Goal: Task Accomplishment & Management: Manage account settings

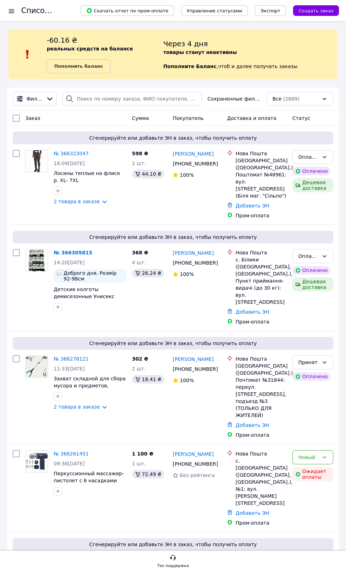
click at [292, 98] on span "(2889)" at bounding box center [291, 99] width 17 height 6
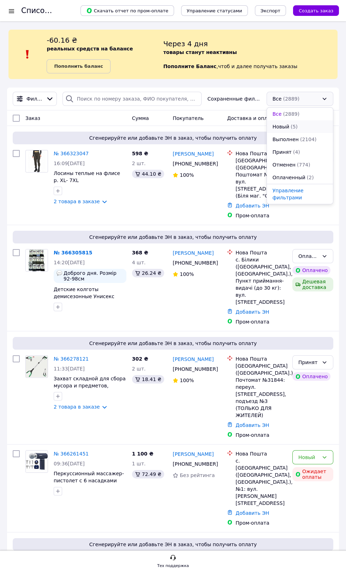
click at [295, 127] on span "(5)" at bounding box center [293, 127] width 7 height 6
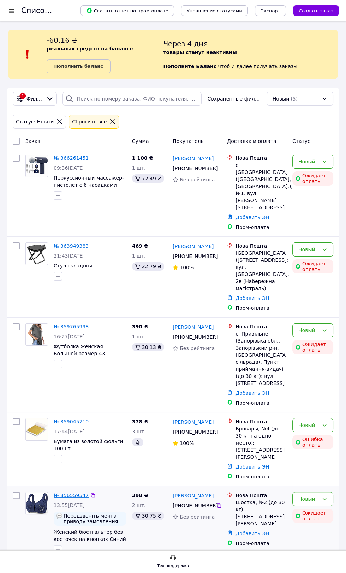
click at [72, 492] on link "№ 356559547" at bounding box center [71, 495] width 35 height 6
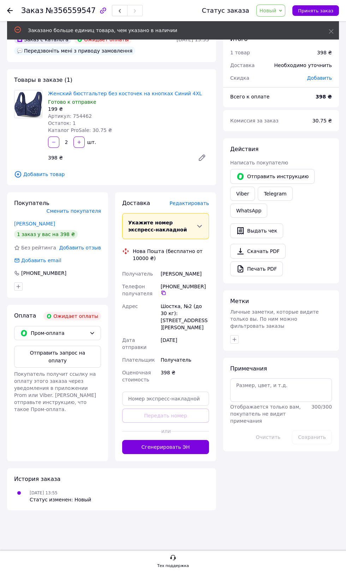
click at [272, 10] on span "Новый" at bounding box center [267, 11] width 17 height 6
click at [271, 50] on li "Отменен" at bounding box center [274, 46] width 37 height 11
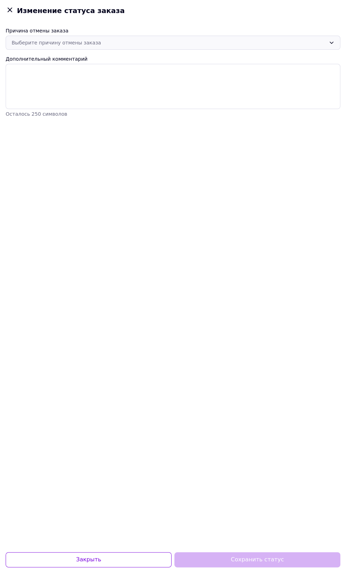
click at [195, 42] on div "Выберите причину отмены заказа" at bounding box center [169, 43] width 314 height 8
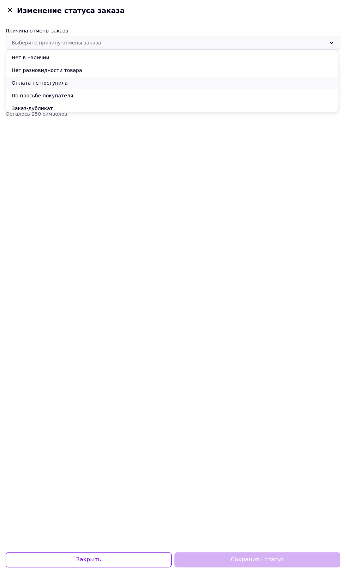
click at [183, 82] on li "Оплата не поступила" at bounding box center [172, 83] width 332 height 13
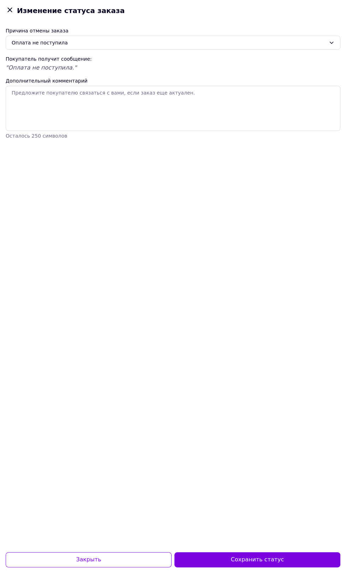
scroll to position [50, 0]
click at [254, 560] on button "Сохранить статус" at bounding box center [257, 559] width 166 height 15
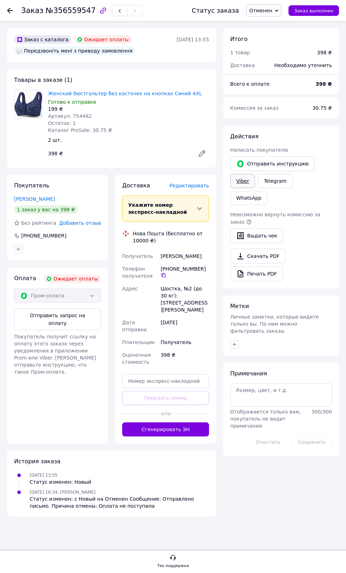
click at [241, 181] on link "Viber" at bounding box center [242, 181] width 25 height 14
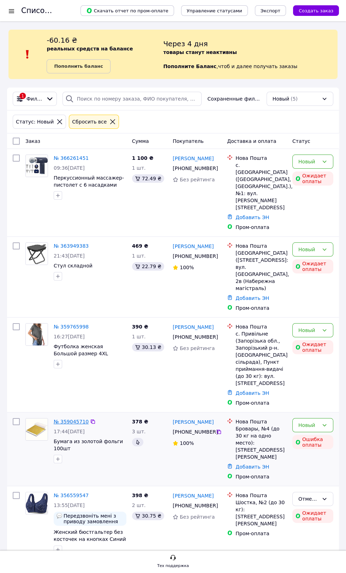
click at [71, 419] on link "№ 359045710" at bounding box center [71, 422] width 35 height 6
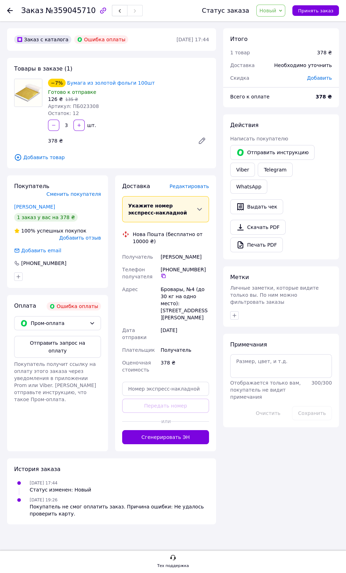
click at [272, 14] on span "Новый" at bounding box center [270, 11] width 29 height 12
click at [274, 48] on li "Отменен" at bounding box center [274, 46] width 37 height 11
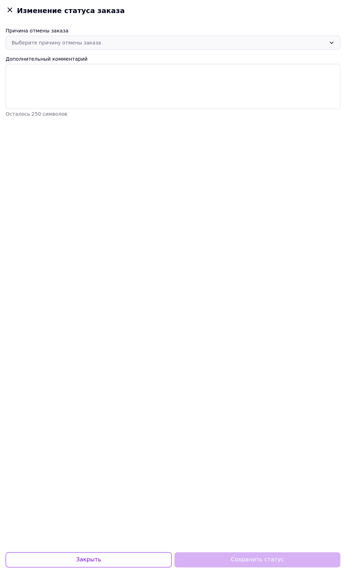
click at [228, 41] on div "Выберите причину отмены заказа" at bounding box center [169, 43] width 314 height 8
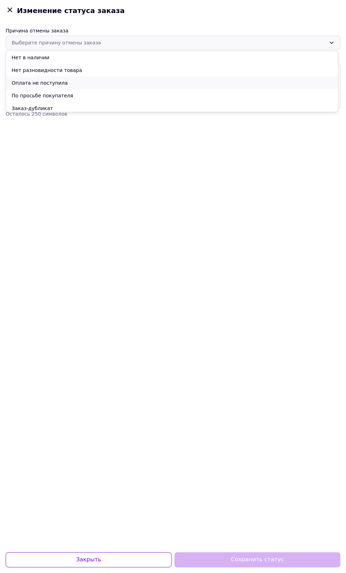
click at [200, 83] on li "Оплата не поступила" at bounding box center [172, 83] width 332 height 13
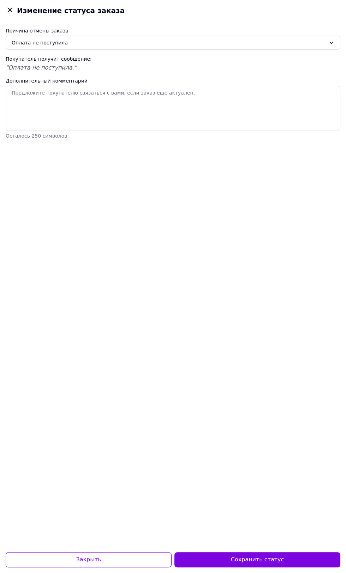
scroll to position [50, 0]
click at [265, 566] on button "Сохранить статус" at bounding box center [257, 559] width 166 height 15
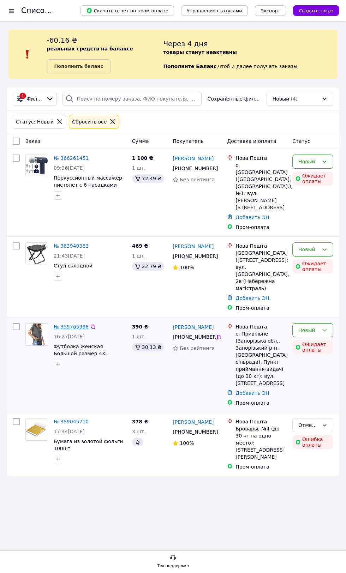
click at [68, 324] on link "№ 359765998" at bounding box center [71, 327] width 35 height 6
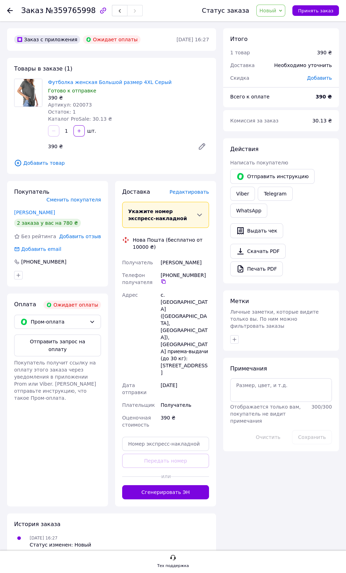
click at [271, 10] on span "Новый" at bounding box center [267, 11] width 17 height 6
click at [280, 48] on li "Отменен" at bounding box center [274, 46] width 37 height 11
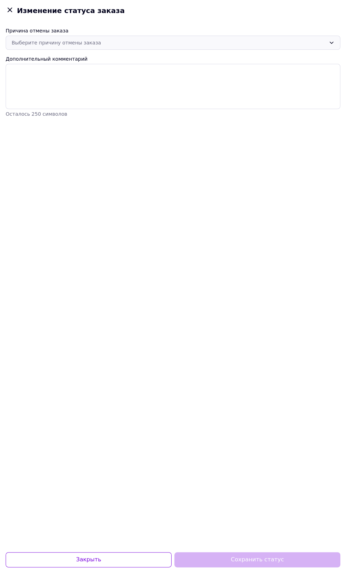
click at [244, 41] on div "Выберите причину отмены заказа" at bounding box center [169, 43] width 314 height 8
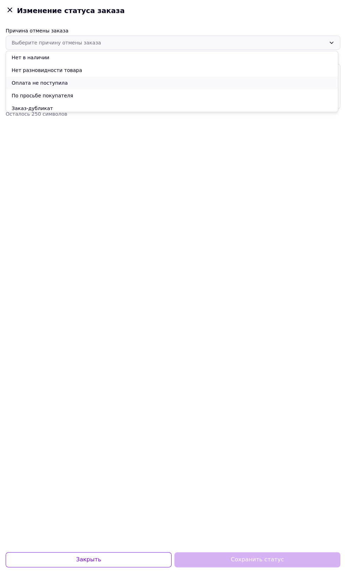
click at [220, 86] on li "Оплата не поступила" at bounding box center [172, 83] width 332 height 13
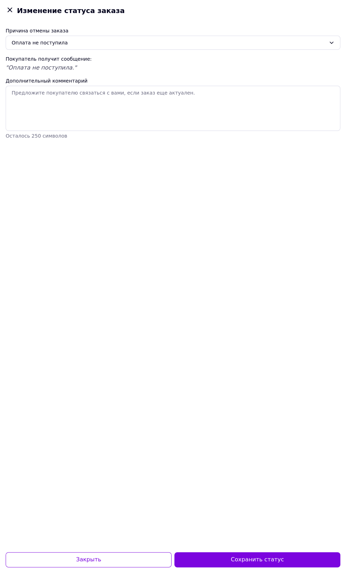
scroll to position [50, 0]
click at [268, 558] on button "Сохранить статус" at bounding box center [257, 559] width 166 height 15
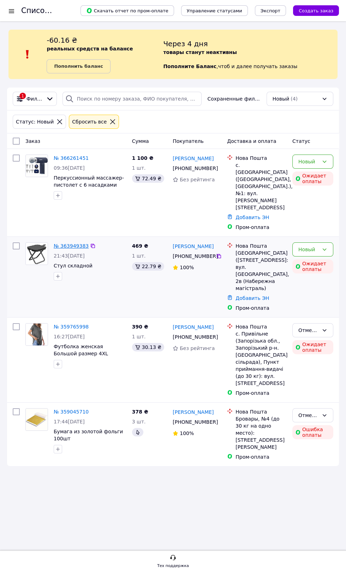
click at [69, 243] on link "№ 363949383" at bounding box center [71, 246] width 35 height 6
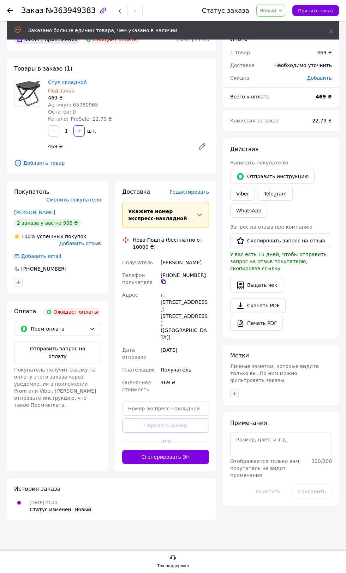
click at [272, 10] on span "Новый" at bounding box center [267, 11] width 17 height 6
click at [277, 45] on li "Отменен" at bounding box center [274, 46] width 37 height 11
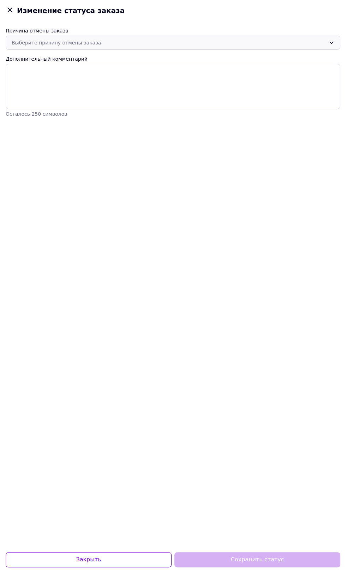
click at [193, 41] on div "Выберите причину отмены заказа" at bounding box center [169, 43] width 314 height 8
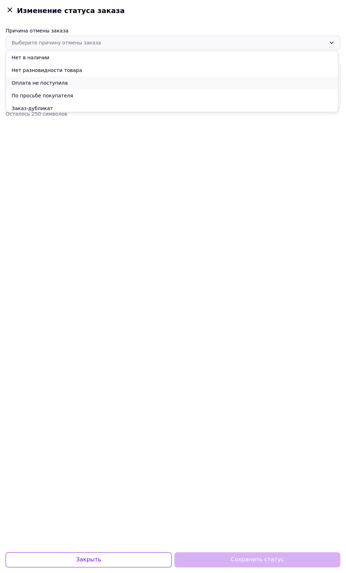
click at [179, 77] on li "Оплата не поступила" at bounding box center [172, 83] width 332 height 13
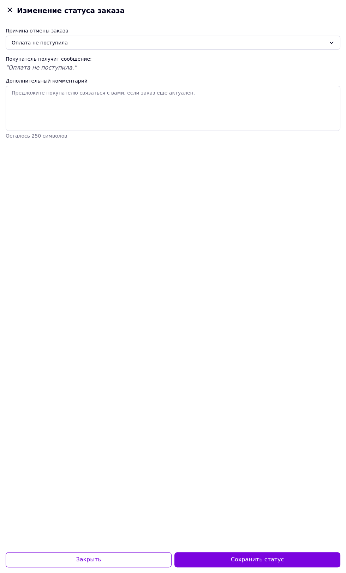
scroll to position [50, 0]
click at [263, 560] on button "Сохранить статус" at bounding box center [257, 559] width 166 height 15
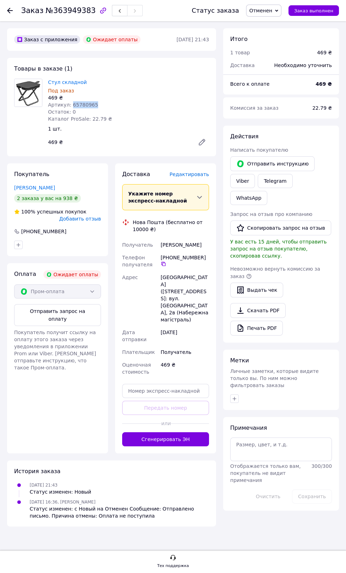
copy span "65780965"
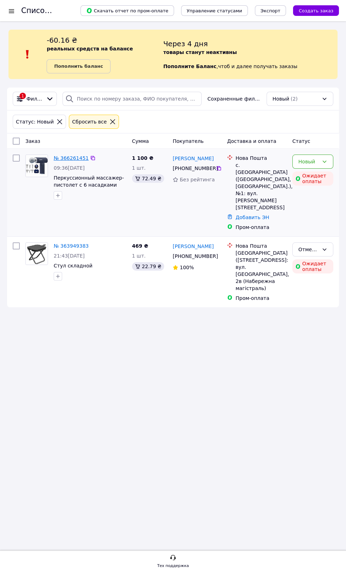
click at [69, 159] on link "№ 366261451" at bounding box center [71, 158] width 35 height 6
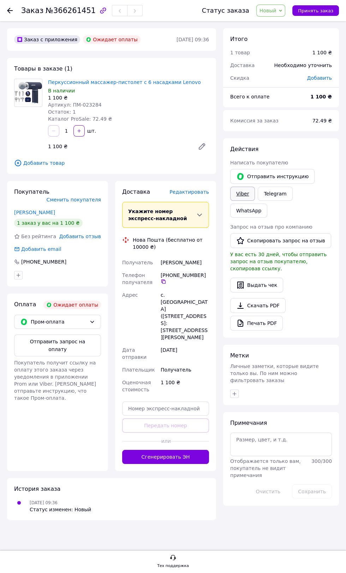
click at [233, 189] on link "Viber" at bounding box center [242, 194] width 25 height 14
